Goal: Information Seeking & Learning: Check status

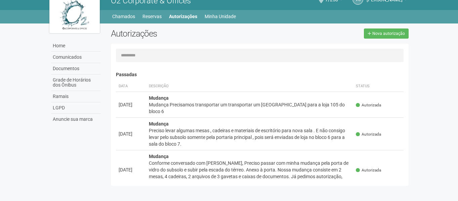
click at [437, 58] on body "Aguarde... O2 Corporate & Offices VS VINICIUS SANTOS DA ROCHA CORREA VINICIUS S…" at bounding box center [229, 90] width 458 height 201
click at [227, 18] on link "Minha Unidade" at bounding box center [220, 16] width 31 height 9
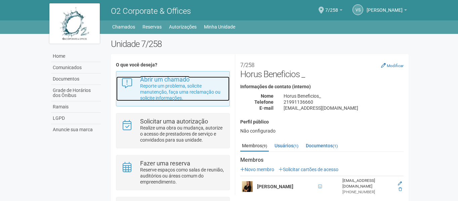
click at [180, 82] on strong "Abrir um chamado" at bounding box center [164, 79] width 49 height 7
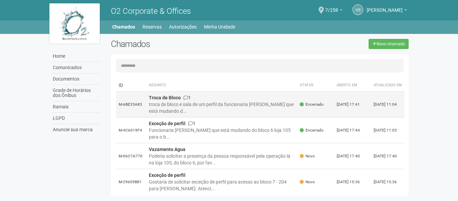
drag, startPoint x: 146, startPoint y: 109, endPoint x: 225, endPoint y: 115, distance: 79.1
click at [225, 115] on td "Troca de Bloco 1 troca de bloco e sala de um perfil da funcionaria Cássia Apare…" at bounding box center [221, 105] width 151 height 26
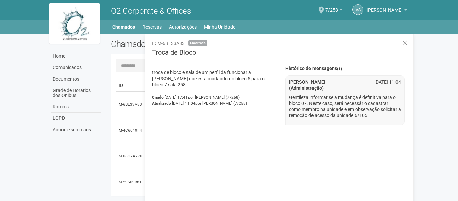
click at [378, 116] on p "Gentileza informar se a mudança é definitiva para o bloco 07. Neste caso, será …" at bounding box center [345, 106] width 112 height 24
drag, startPoint x: 374, startPoint y: 116, endPoint x: 282, endPoint y: 97, distance: 94.0
click at [282, 97] on div "**********" at bounding box center [346, 135] width 133 height 149
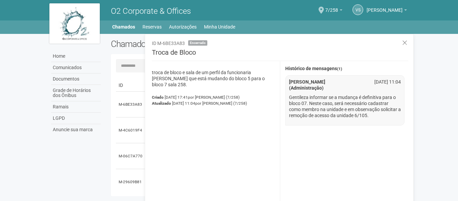
copy p "Gentileza informar se a mudança é definitiva para o bloco 07. Neste caso, será …"
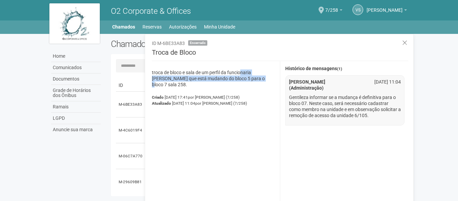
drag, startPoint x: 240, startPoint y: 75, endPoint x: 245, endPoint y: 78, distance: 6.3
click at [245, 78] on p "troca de bloco e sala de um perfil da funcionaria Cássia Aparecida Silva de Pau…" at bounding box center [213, 79] width 123 height 18
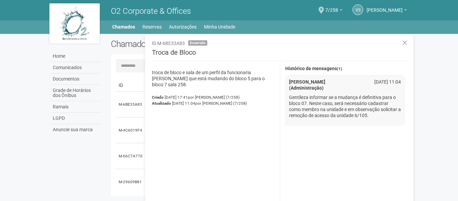
click at [234, 100] on div "Criado 08/10/2025 17:41 por VINICIUS SANTOS DA ROCHA CORREA (7/258)" at bounding box center [213, 97] width 123 height 6
click at [234, 92] on div "troca de bloco e sala de um perfil da funcionaria Cássia Aparecida Silva de Pau…" at bounding box center [213, 135] width 133 height 149
click at [233, 94] on div "Criado 08/10/2025 17:41 por VINICIUS SANTOS DA ROCHA CORREA (7/258)" at bounding box center [213, 97] width 123 height 6
click at [227, 106] on span "por VINICIUS SANTOS DA ROCHA CORREA (7/258)" at bounding box center [221, 103] width 52 height 5
click at [231, 141] on div "troca de bloco e sala de um perfil da funcionaria Cássia Aparecida Silva de Pau…" at bounding box center [213, 135] width 133 height 149
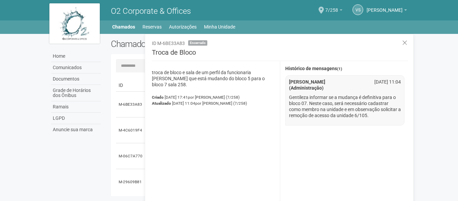
click at [325, 9] on span "7/258" at bounding box center [331, 7] width 13 height 12
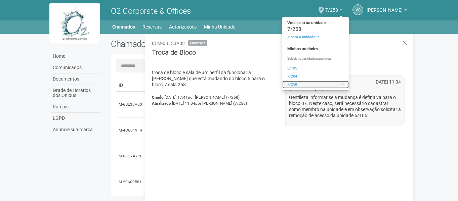
click at [282, 84] on link "7/258" at bounding box center [315, 85] width 67 height 8
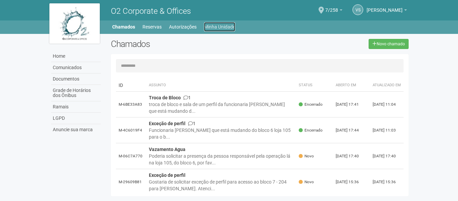
click at [232, 25] on link "Minha Unidade" at bounding box center [219, 26] width 31 height 9
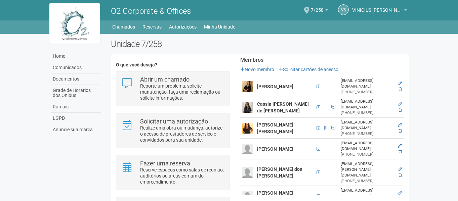
scroll to position [101, 0]
drag, startPoint x: 258, startPoint y: 113, endPoint x: 299, endPoint y: 119, distance: 41.5
click at [293, 122] on strong "Eduarda S. de Carvalho G. da Silva" at bounding box center [275, 128] width 36 height 12
copy strong "Eduarda S. de Carvalho G. da Silva"
click at [184, 27] on link "Autorizações" at bounding box center [183, 26] width 28 height 9
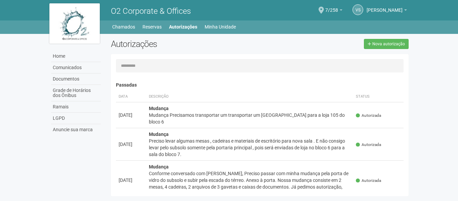
click at [325, 7] on div "7/258 Você está na unidade 7/258 Ir para a unidade Minhas unidades Selecione a …" at bounding box center [333, 10] width 17 height 19
click at [325, 10] on link "7/258" at bounding box center [333, 10] width 17 height 5
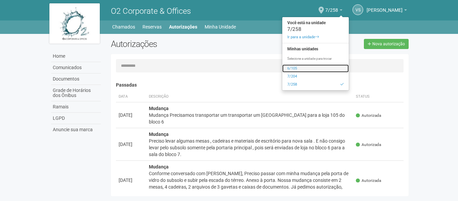
click at [285, 69] on link "6/105" at bounding box center [315, 69] width 67 height 8
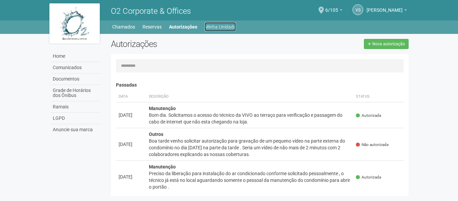
click at [216, 30] on link "Minha Unidade" at bounding box center [220, 26] width 31 height 9
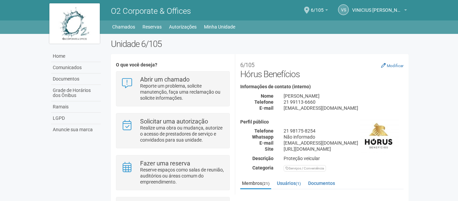
click at [192, 21] on div "Home Home Comunicados Documentos Grade de Horários dos Ônibus Ramais LGPD Anunc…" at bounding box center [229, 25] width 370 height 11
click at [186, 25] on link "Autorizações" at bounding box center [183, 26] width 28 height 9
